Goal: Information Seeking & Learning: Learn about a topic

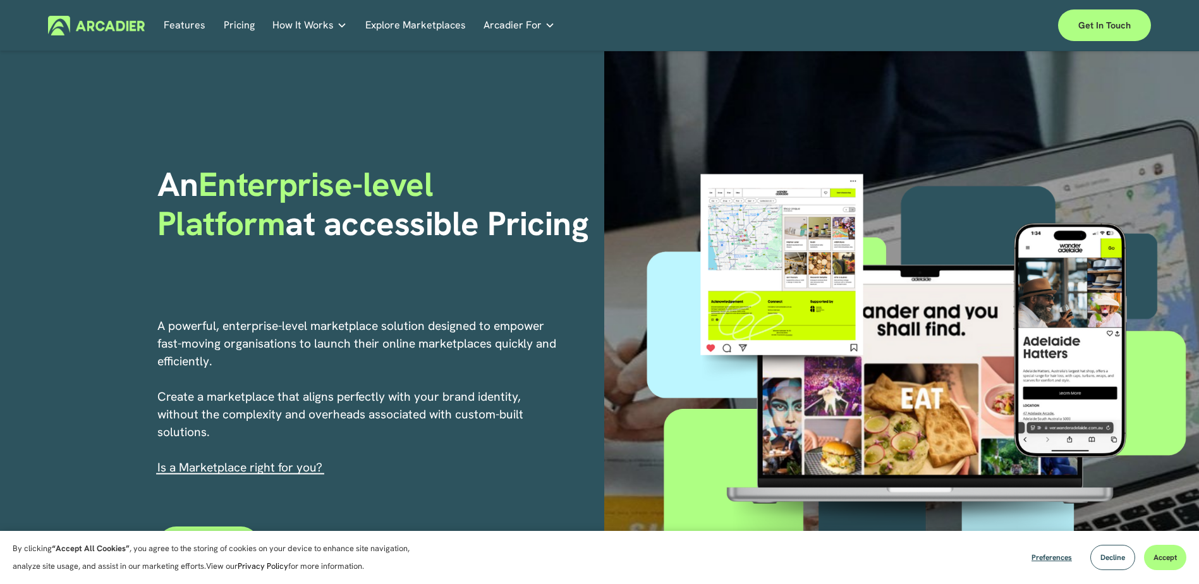
click at [239, 28] on link "Pricing" at bounding box center [239, 26] width 31 height 20
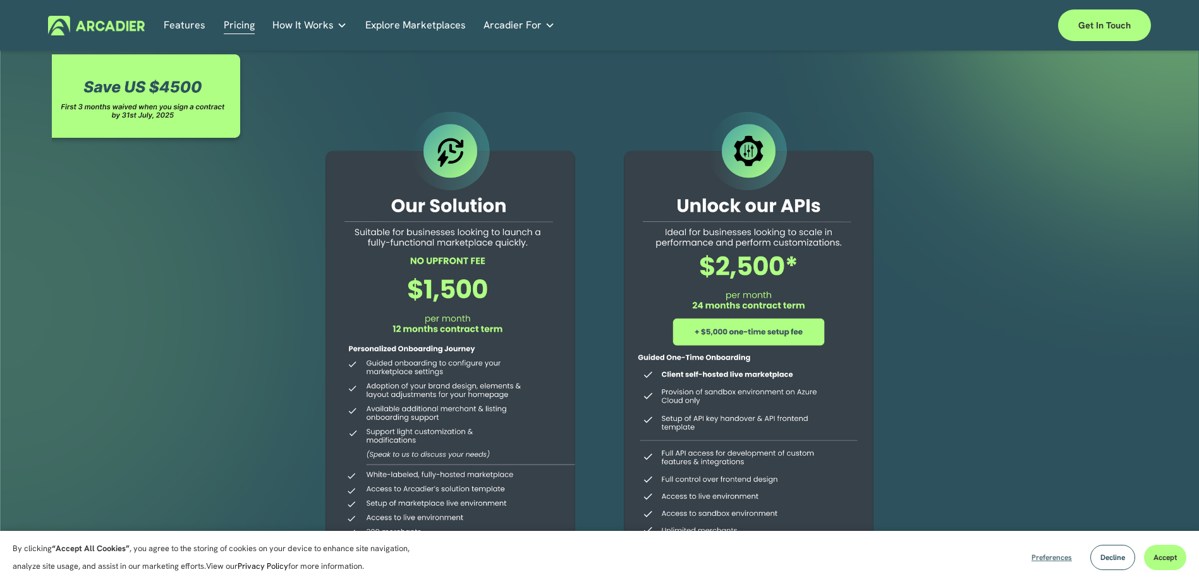
click at [1038, 556] on span "Preferences" at bounding box center [1051, 557] width 40 height 10
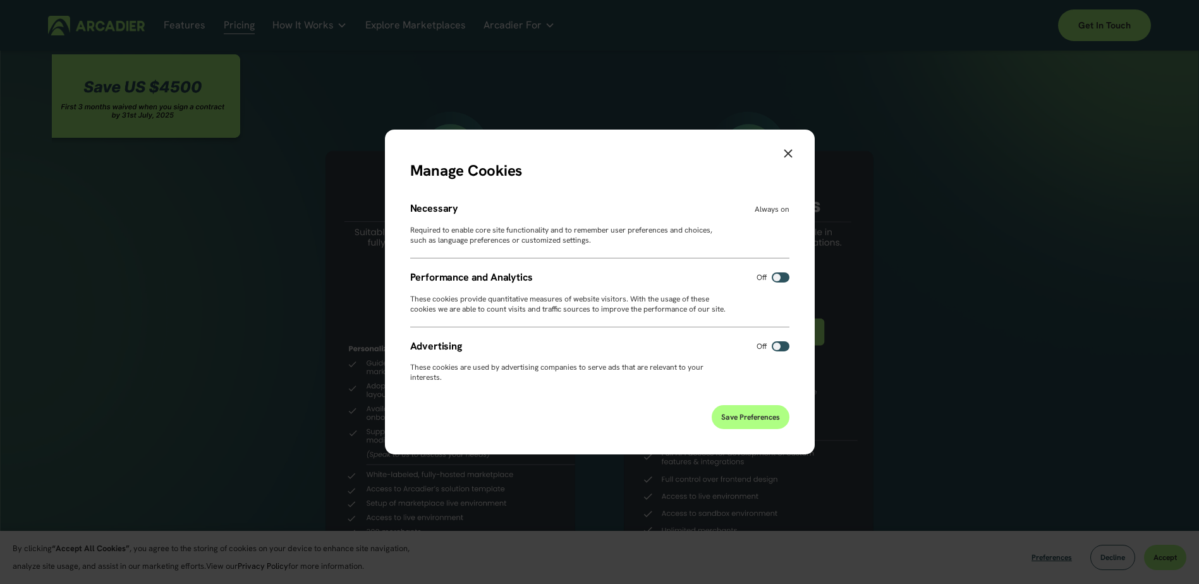
click at [746, 415] on button "Save Preferences" at bounding box center [750, 417] width 78 height 24
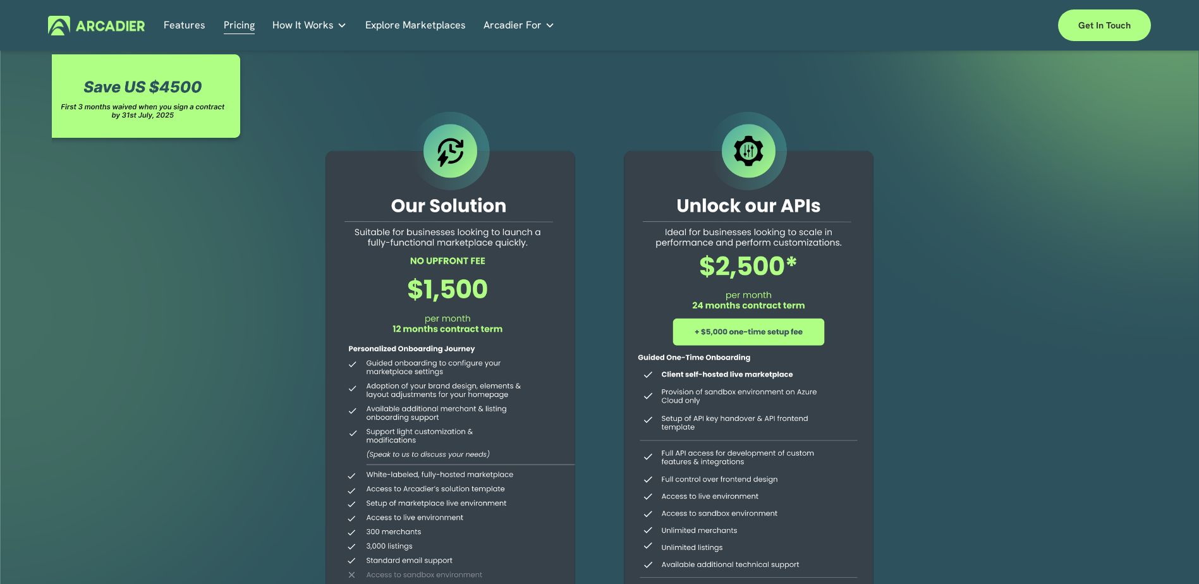
click at [408, 29] on link "Explore Marketplaces" at bounding box center [415, 26] width 100 height 20
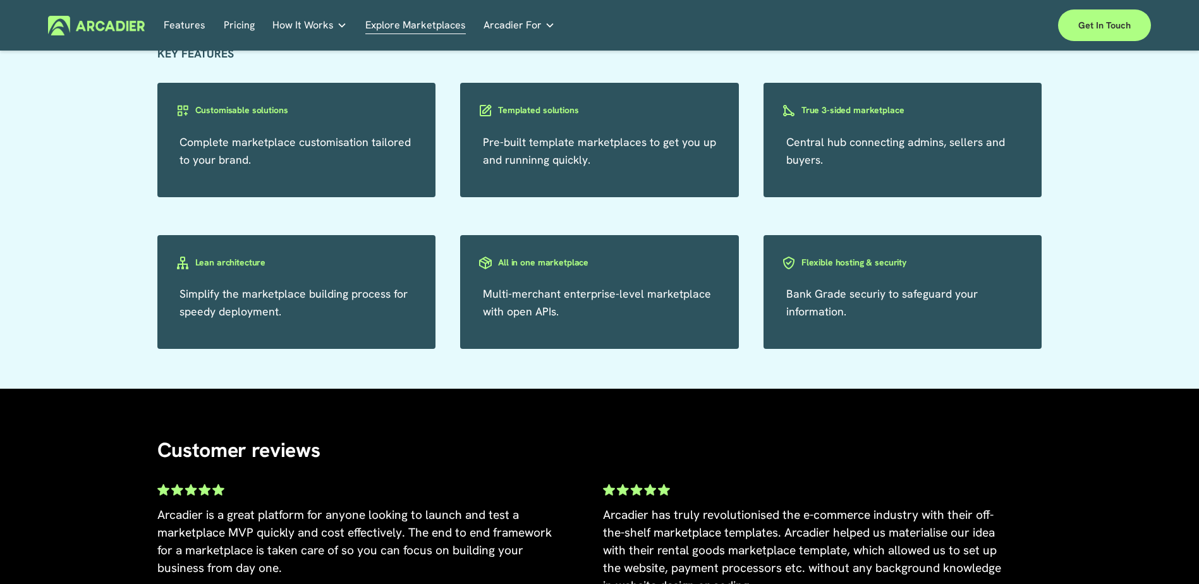
scroll to position [2022, 0]
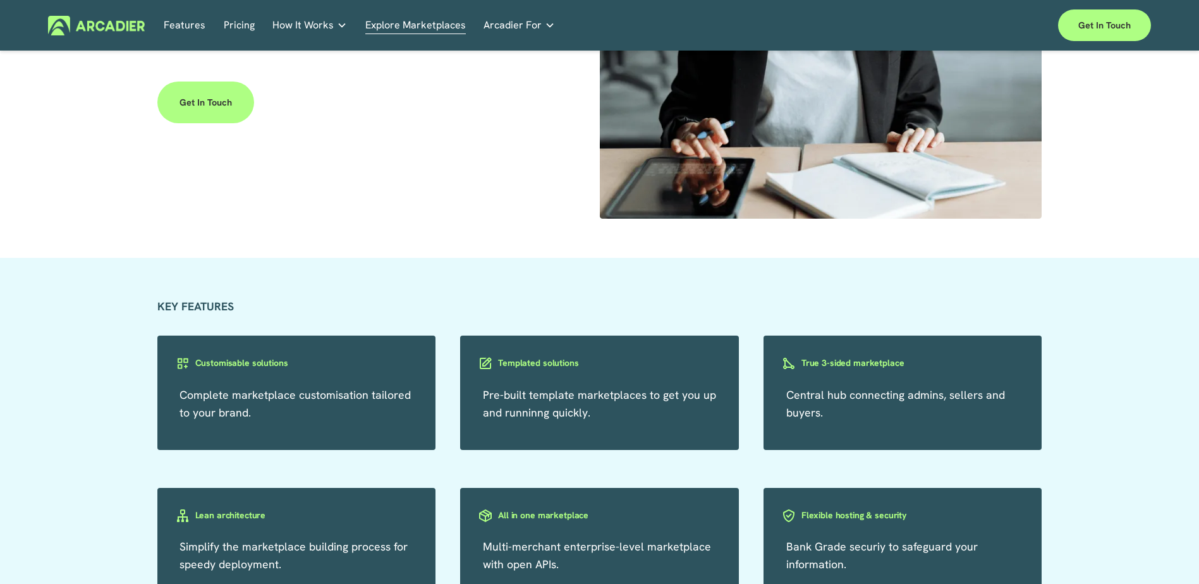
click at [248, 26] on link "Pricing" at bounding box center [239, 26] width 31 height 20
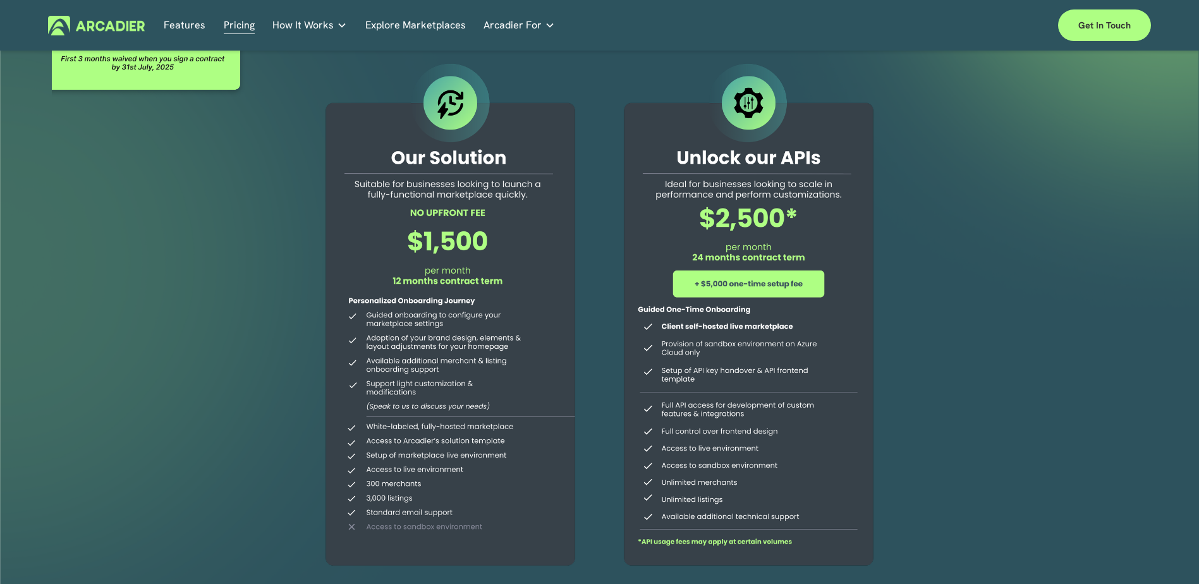
scroll to position [126, 0]
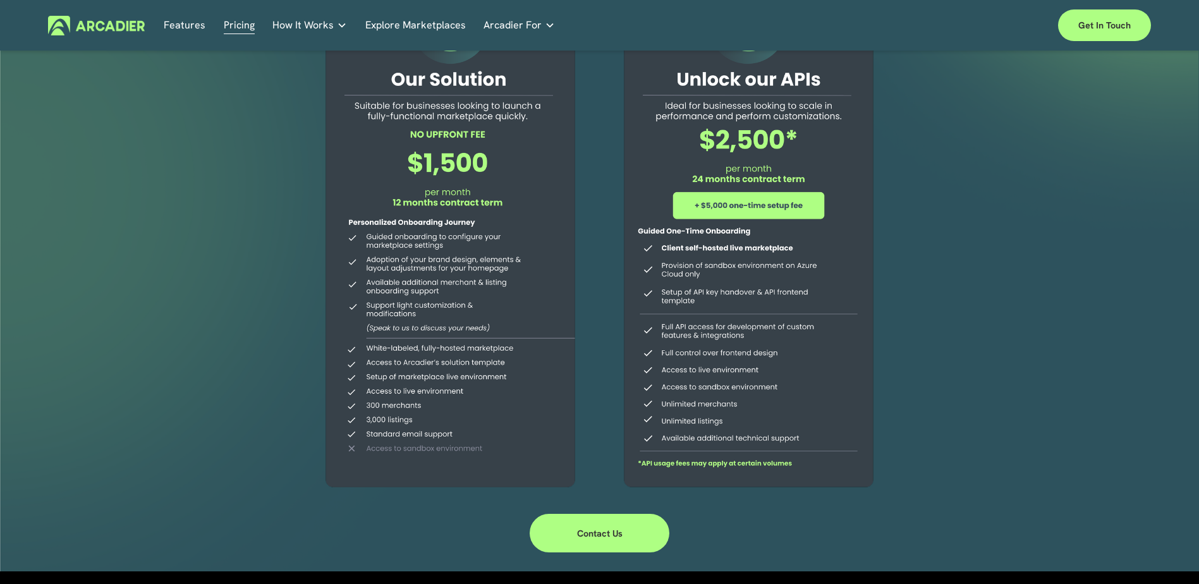
click at [394, 456] on div at bounding box center [450, 238] width 289 height 513
click at [497, 401] on div at bounding box center [450, 238] width 289 height 513
click at [665, 465] on div at bounding box center [748, 238] width 289 height 513
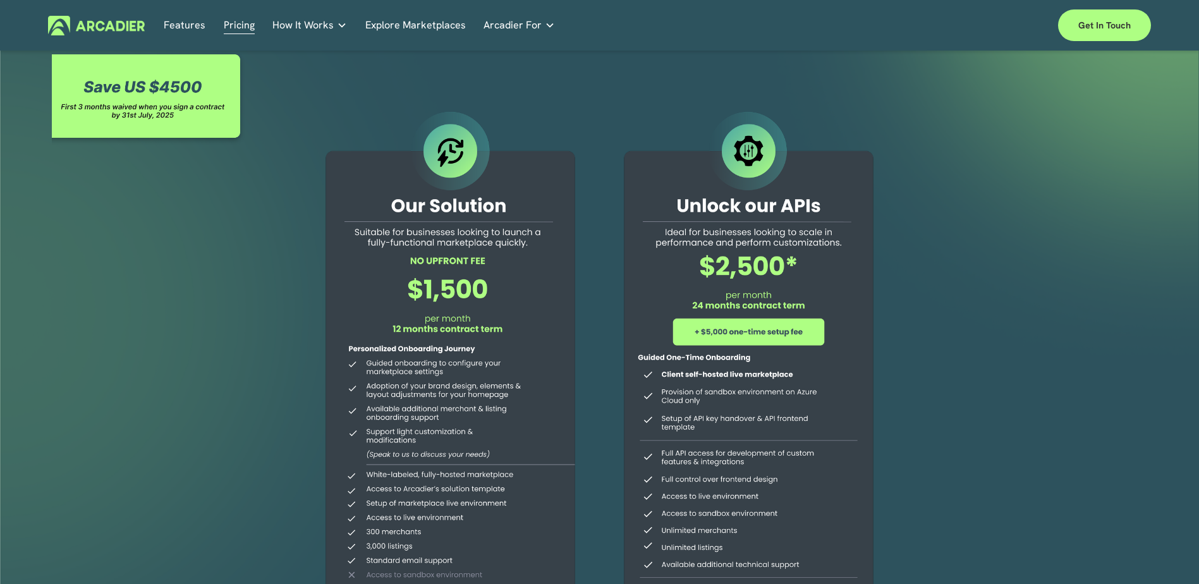
drag, startPoint x: 397, startPoint y: 297, endPoint x: 447, endPoint y: 296, distance: 49.9
click at [447, 296] on div at bounding box center [450, 364] width 289 height 513
click at [444, 25] on link "Explore Marketplaces" at bounding box center [415, 26] width 100 height 20
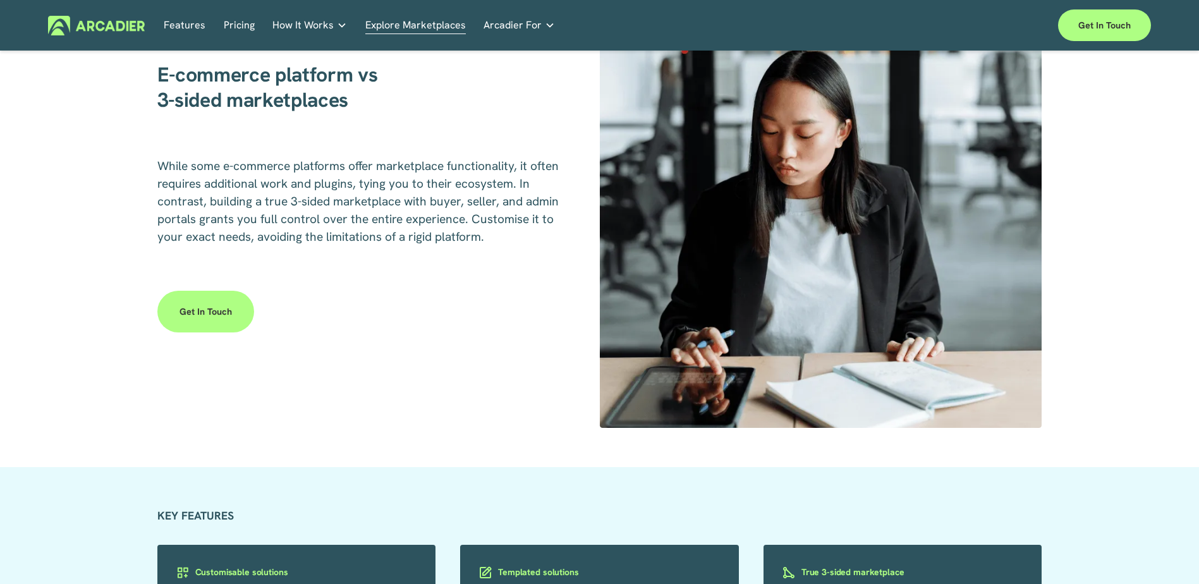
scroll to position [1832, 0]
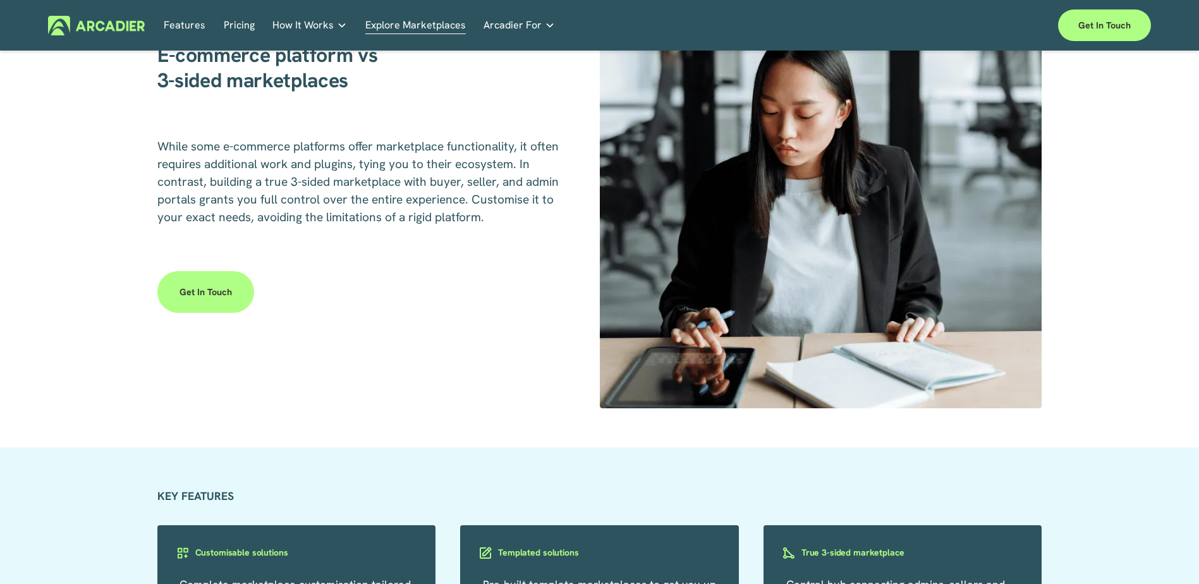
click at [234, 294] on link "Get in touch" at bounding box center [205, 292] width 97 height 42
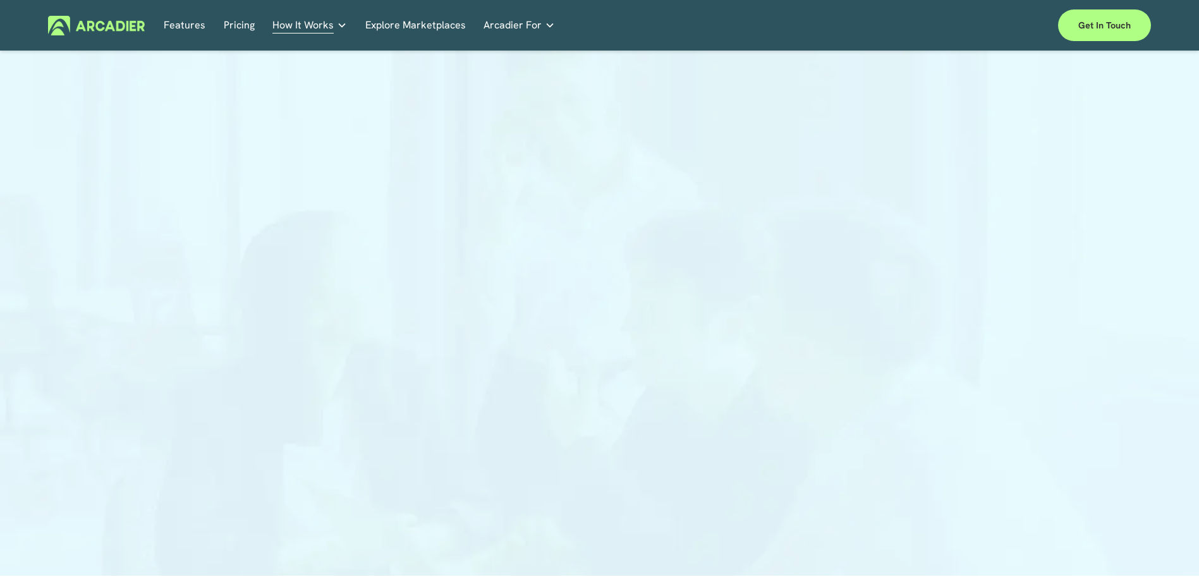
click at [243, 13] on div "Features Pricing How It Works Partners" at bounding box center [599, 25] width 1103 height 32
click at [236, 21] on link "Pricing" at bounding box center [239, 26] width 31 height 20
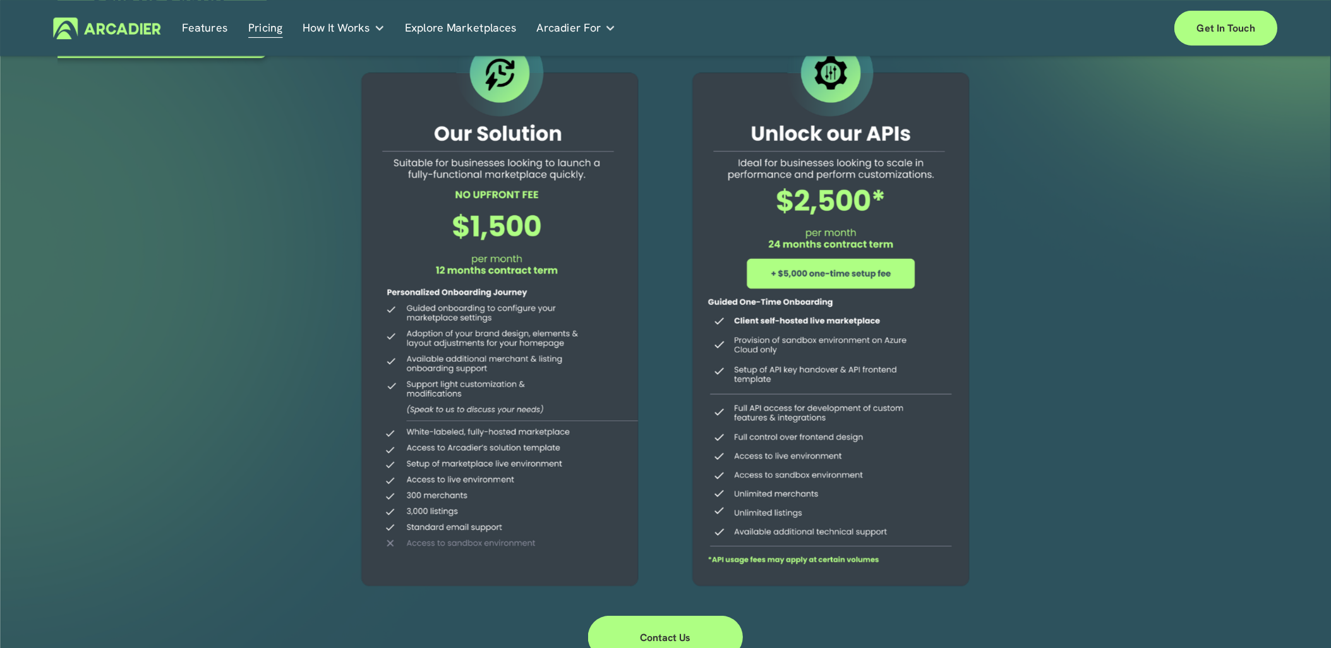
scroll to position [63, 0]
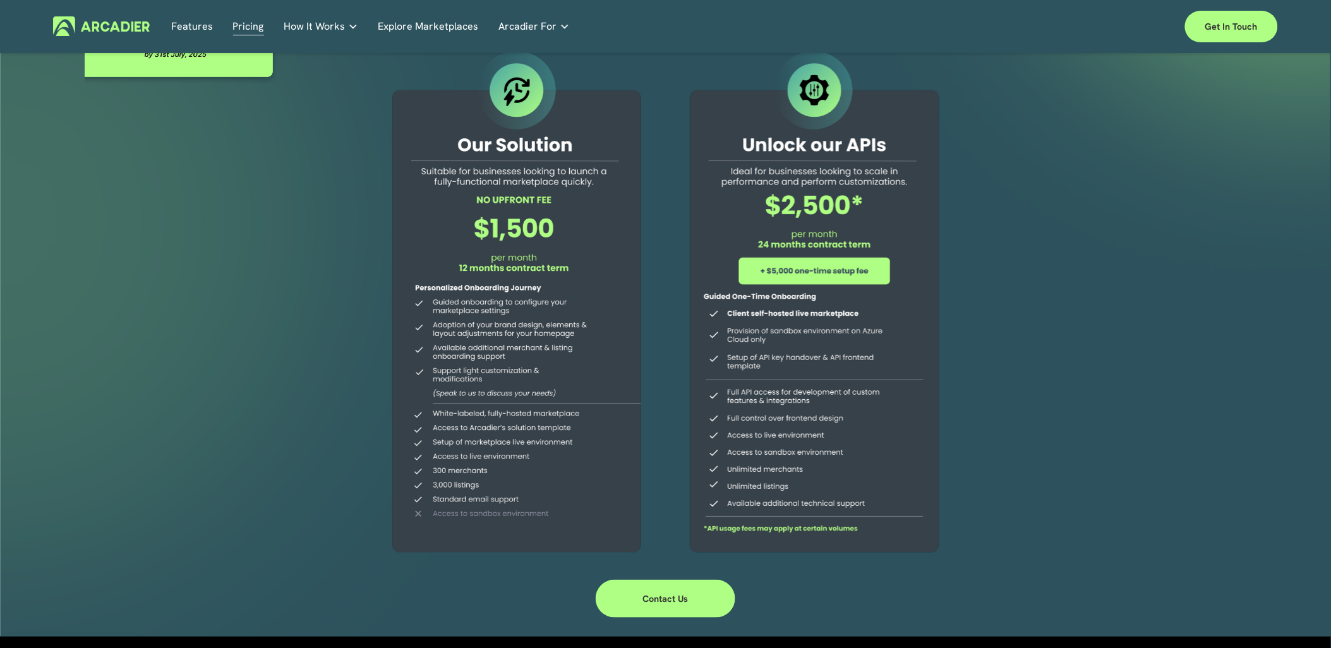
drag, startPoint x: 1156, startPoint y: 0, endPoint x: 961, endPoint y: 324, distance: 377.9
click at [961, 324] on div at bounding box center [665, 314] width 1331 height 646
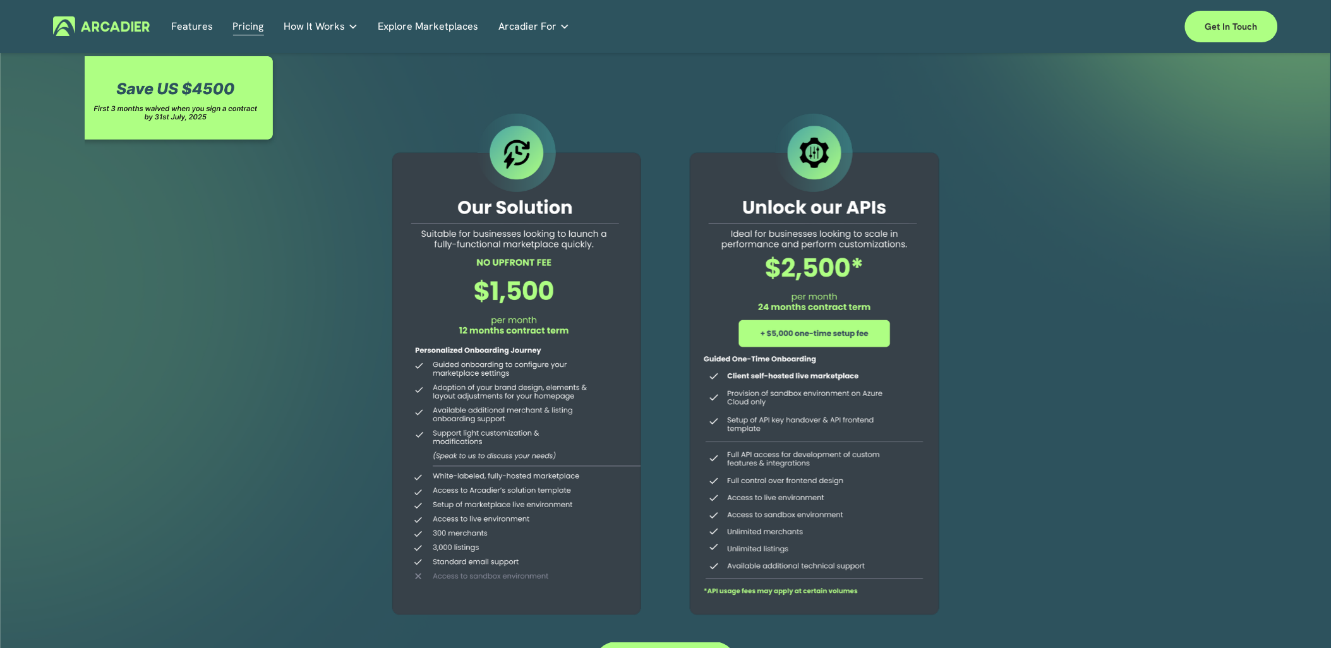
scroll to position [0, 0]
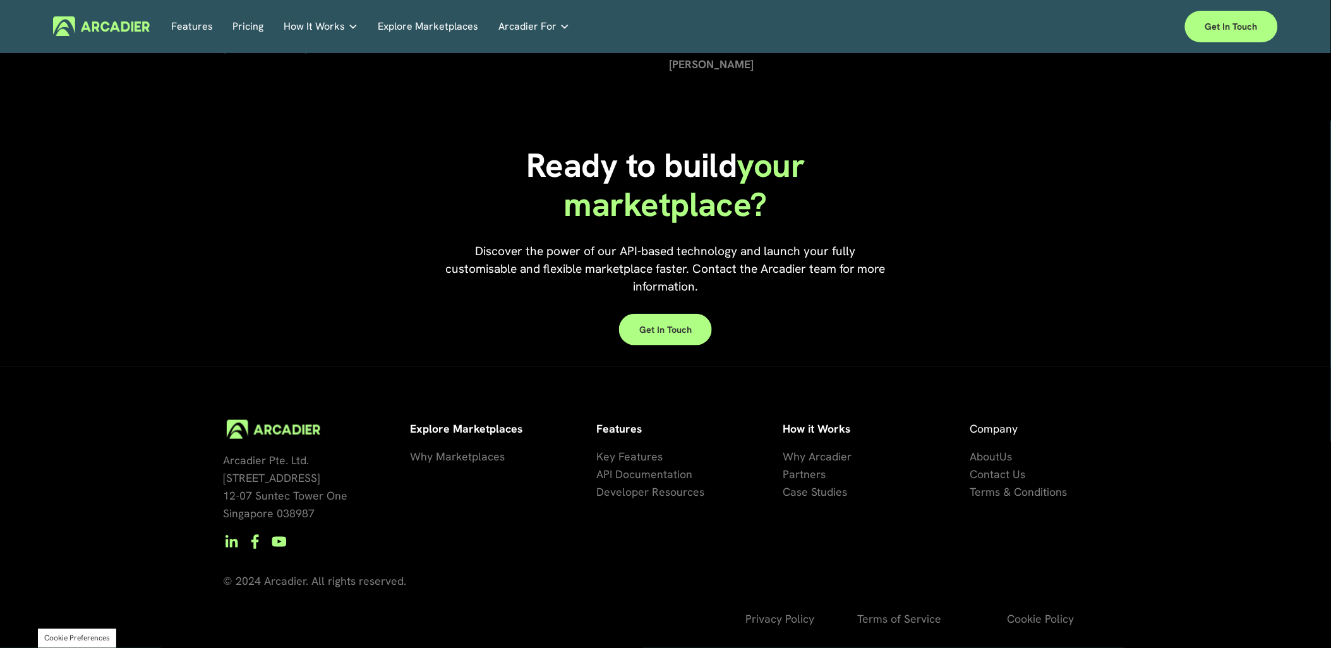
scroll to position [3739, 0]
click at [681, 330] on link "Get in touch" at bounding box center [665, 330] width 93 height 32
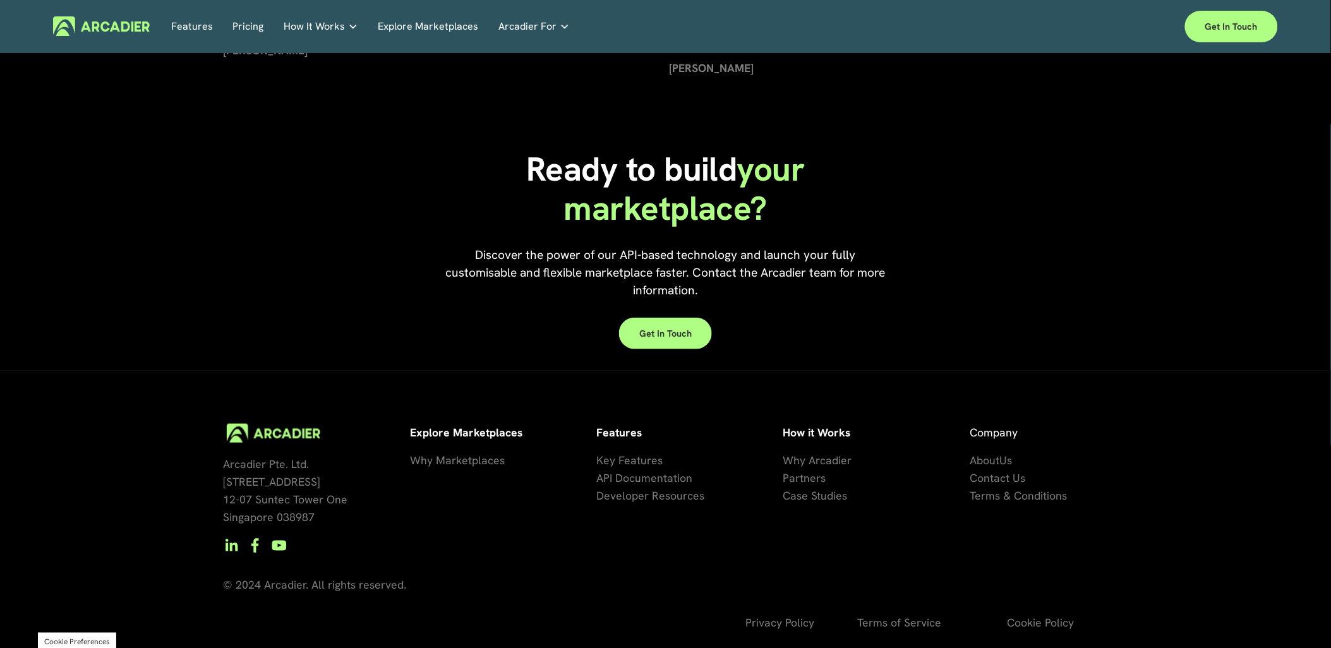
scroll to position [3739, 0]
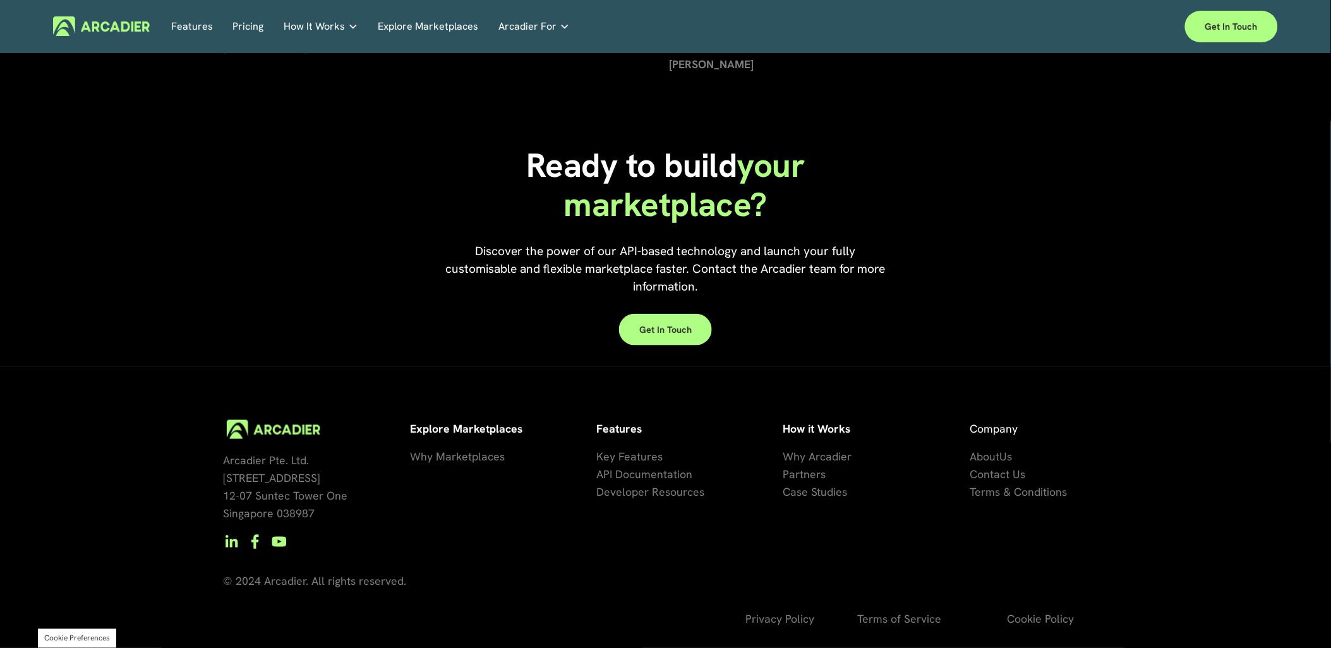
click at [127, 30] on img at bounding box center [101, 26] width 97 height 20
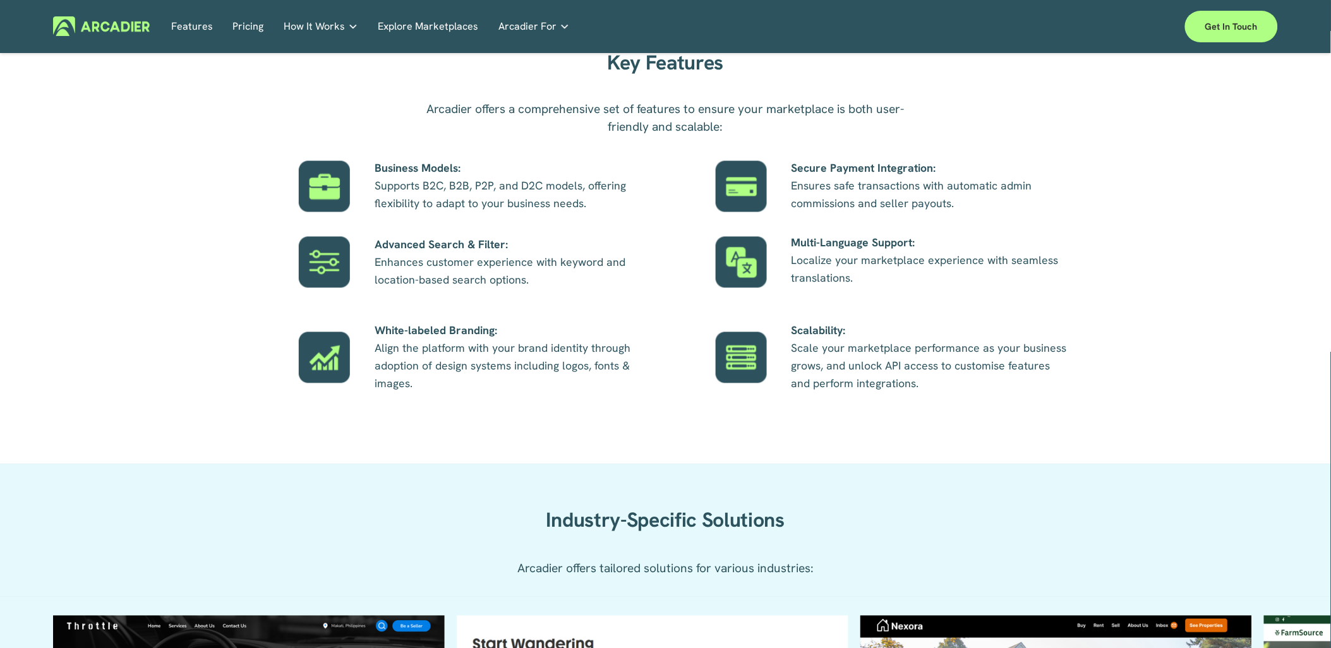
scroll to position [983, 0]
